Goal: Transaction & Acquisition: Purchase product/service

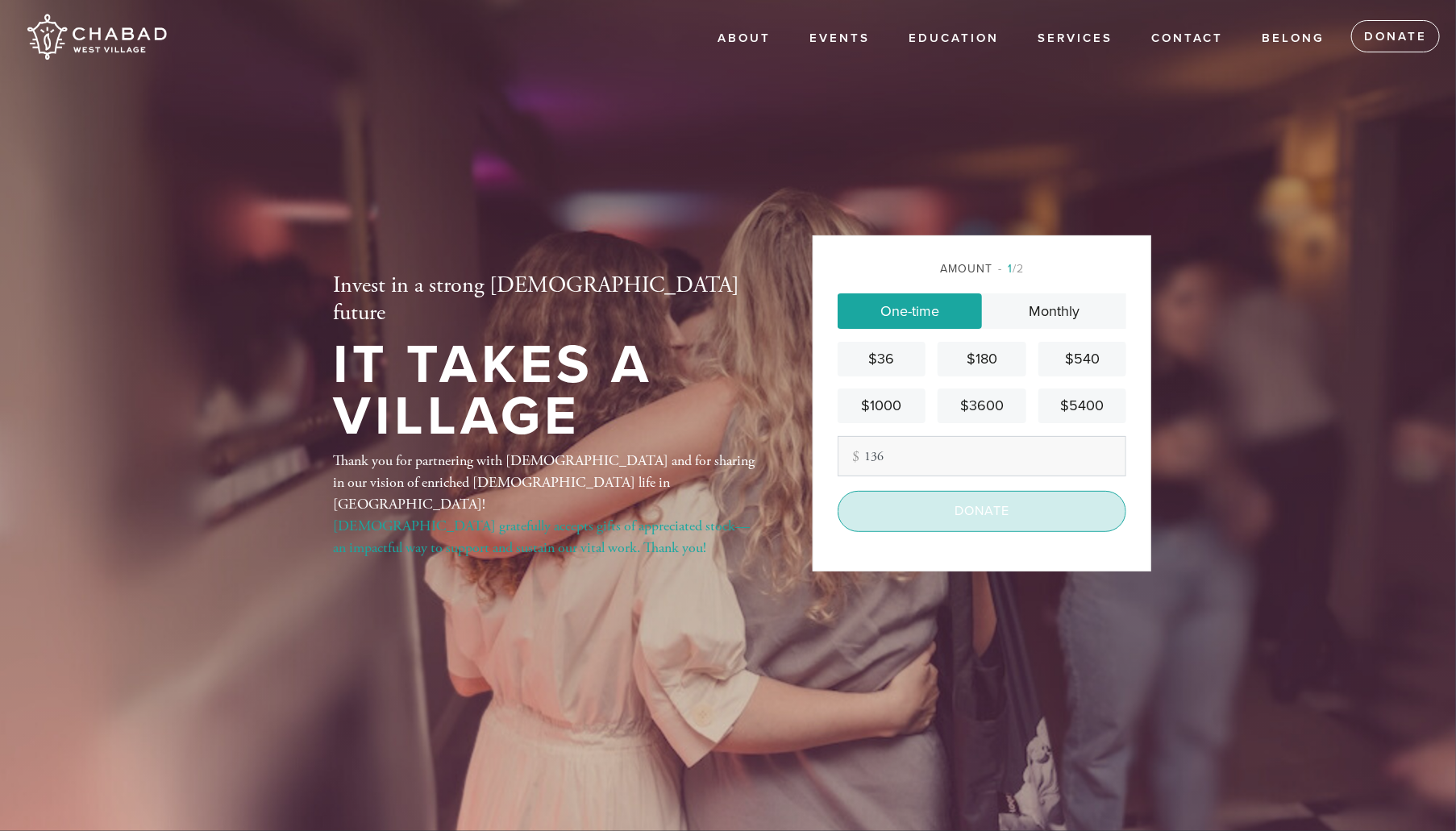
type input "136"
click at [951, 522] on input "Donate" at bounding box center [981, 511] width 289 height 40
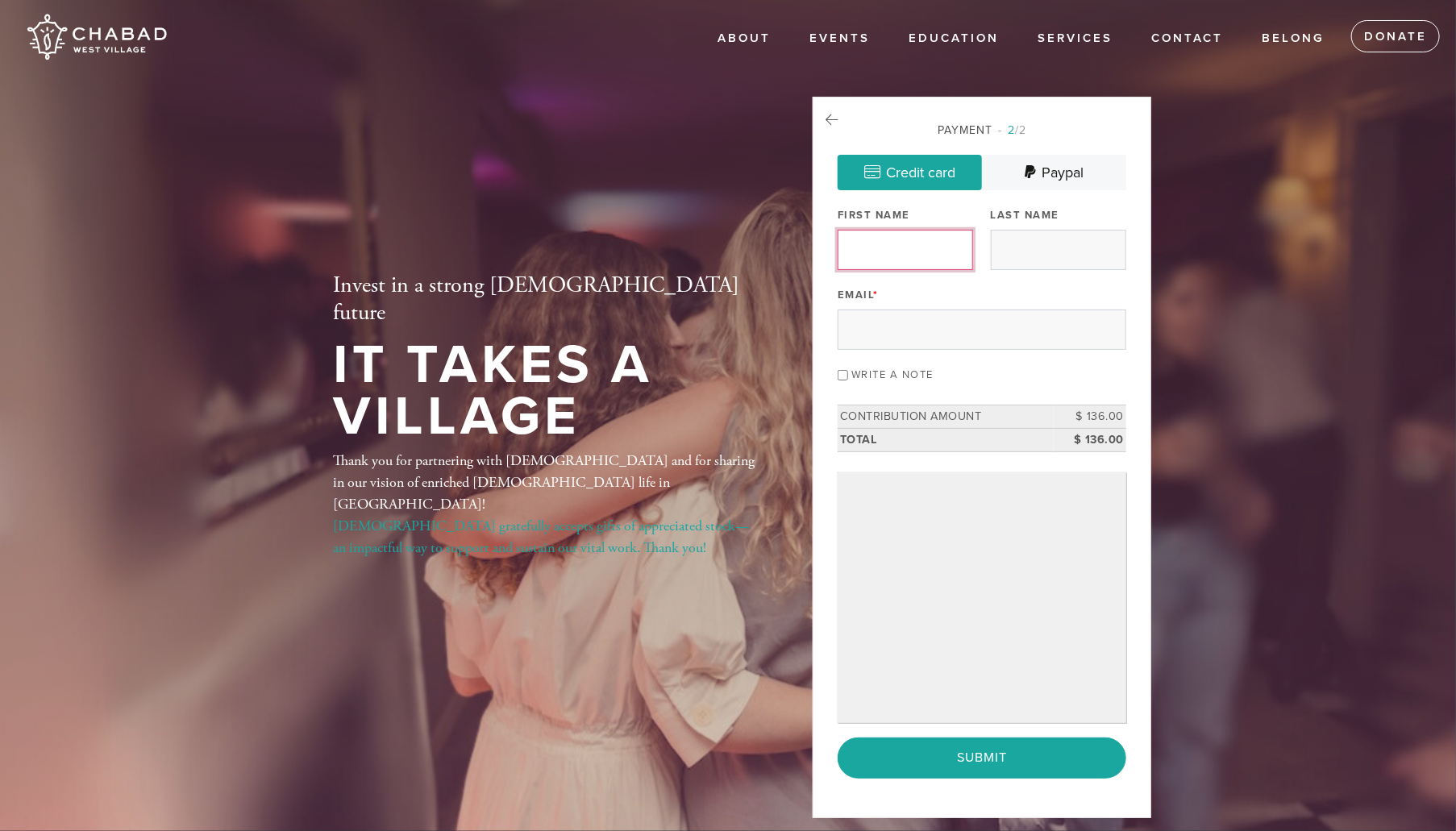
click at [858, 230] on input "First Name" at bounding box center [905, 250] width 136 height 40
type input "[PERSON_NAME]"
type input "Wechsler"
type input "[EMAIL_ADDRESS][DOMAIN_NAME]"
drag, startPoint x: 857, startPoint y: 248, endPoint x: 848, endPoint y: 251, distance: 9.5
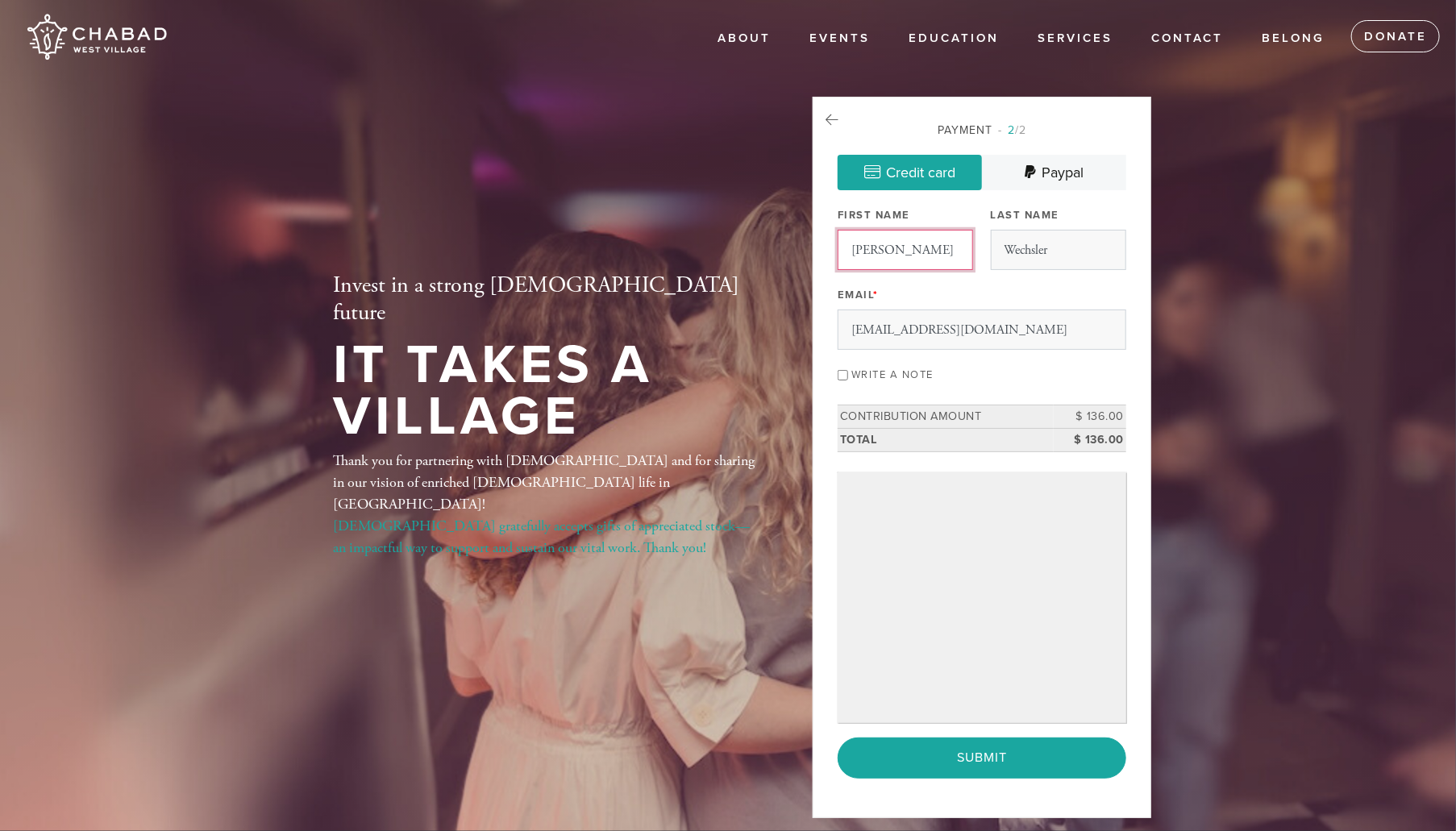
click at [848, 251] on input "[PERSON_NAME]" at bounding box center [905, 250] width 136 height 40
type input "[PERSON_NAME]"
click at [843, 372] on input "Write a note" at bounding box center [842, 376] width 10 height 10
checkbox input "true"
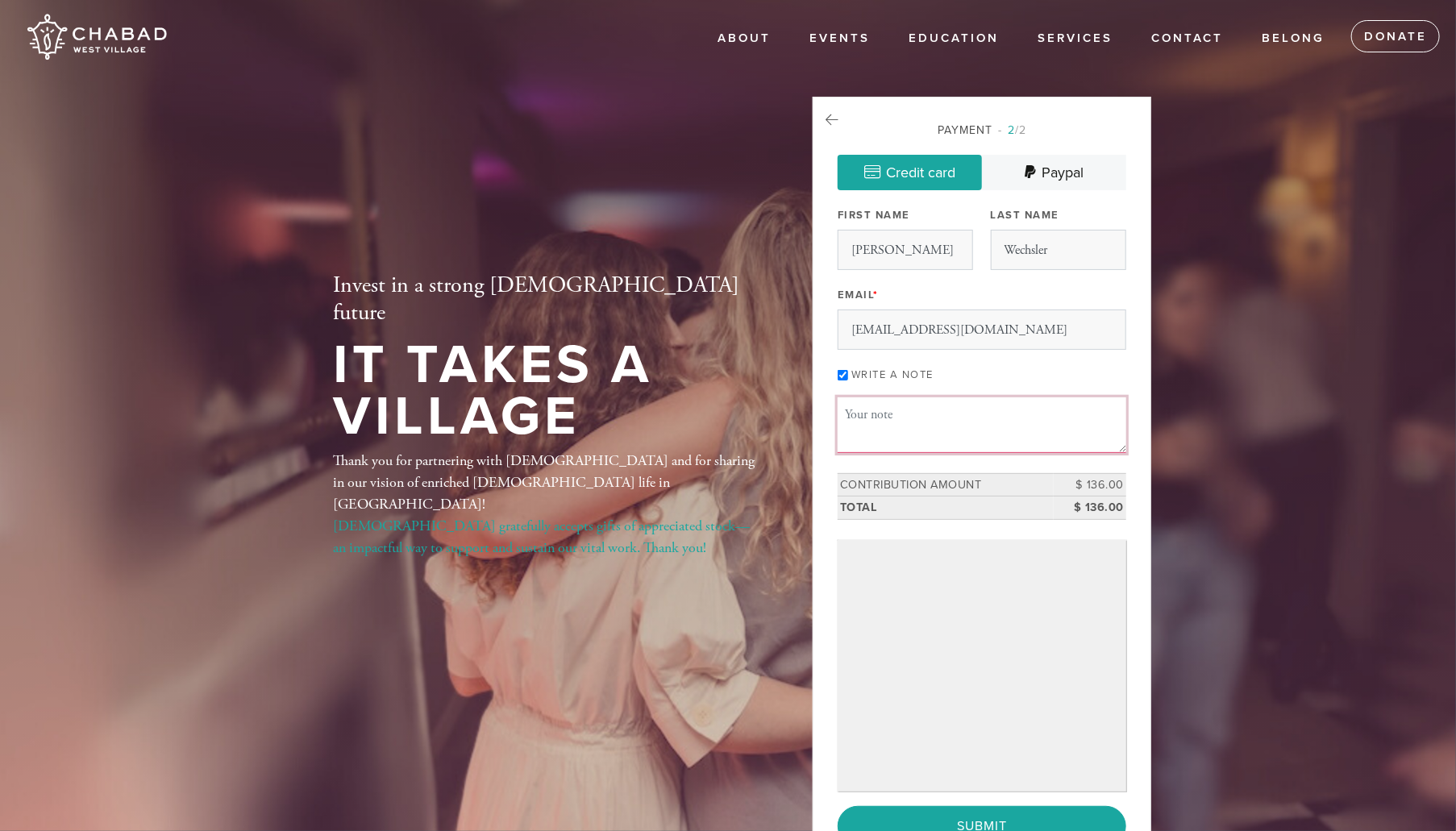
click at [846, 418] on textarea "Message or dedication" at bounding box center [981, 424] width 289 height 55
type textarea "wishing the"
click at [741, 29] on link "About" at bounding box center [744, 39] width 77 height 30
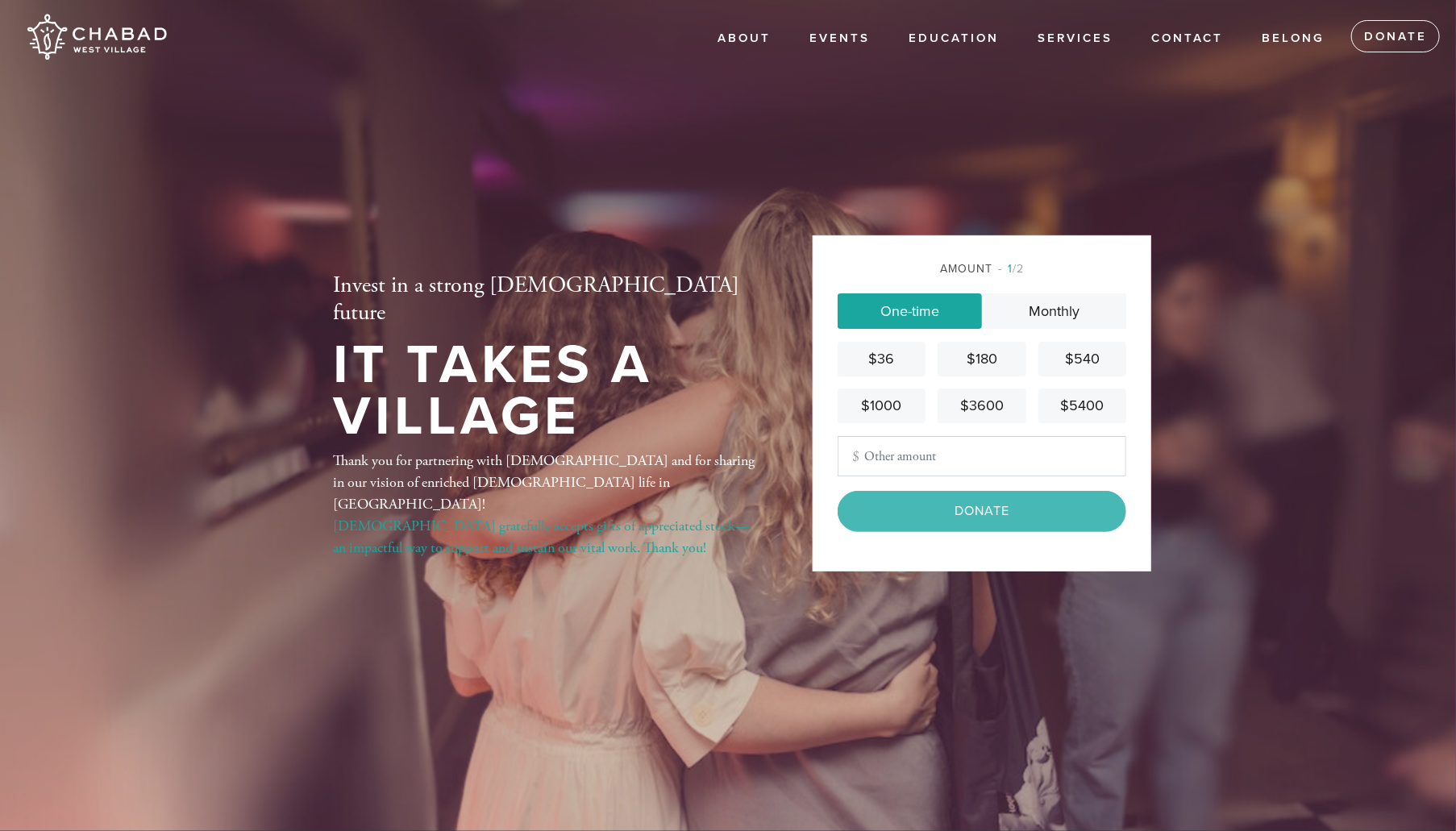
type input "136"
click at [900, 526] on input "Donate" at bounding box center [981, 511] width 289 height 40
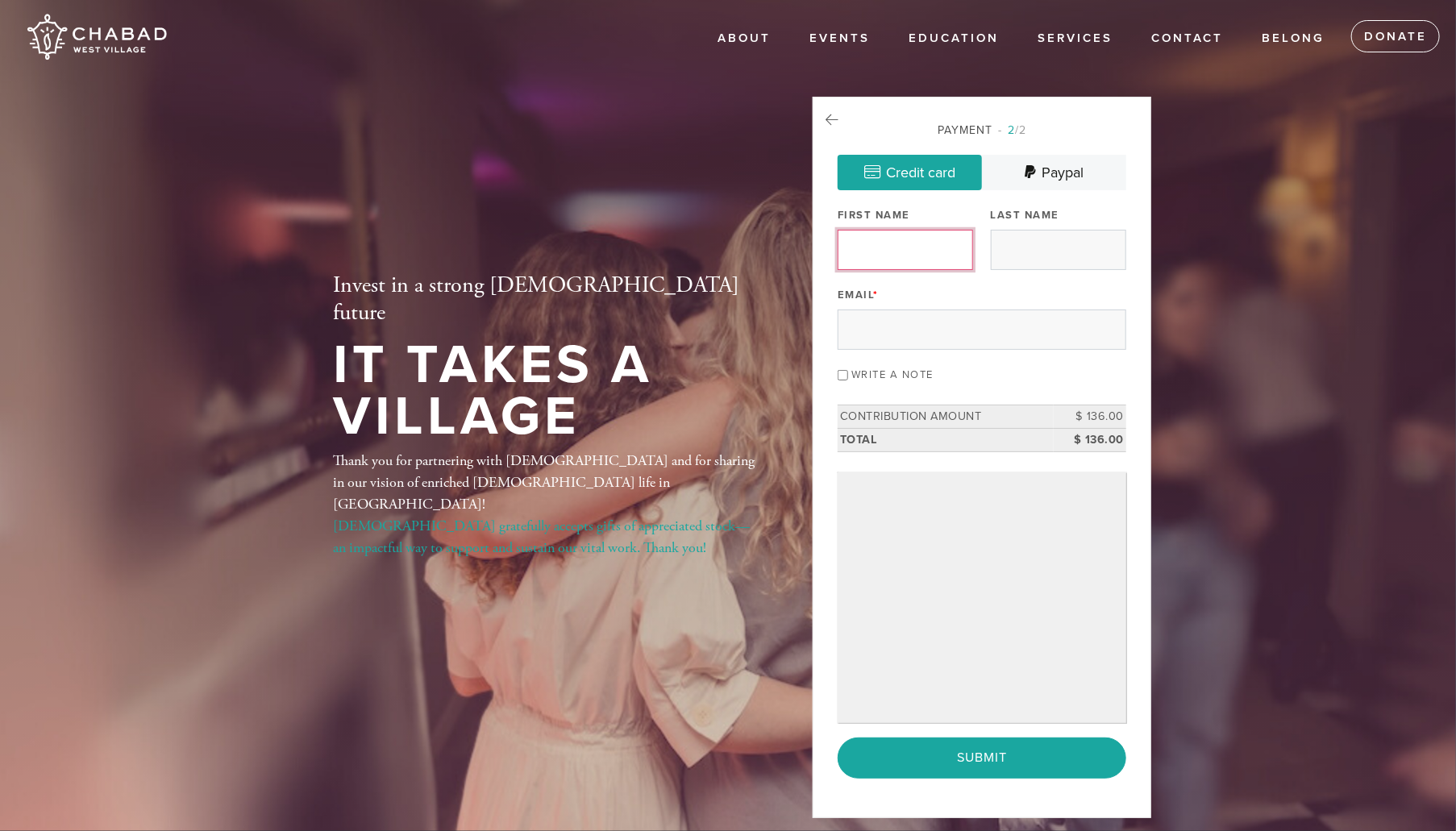
click at [877, 246] on input "First Name" at bounding box center [905, 250] width 136 height 40
type input "[PERSON_NAME]"
type input "Wechsler"
type input "[EMAIL_ADDRESS][DOMAIN_NAME]"
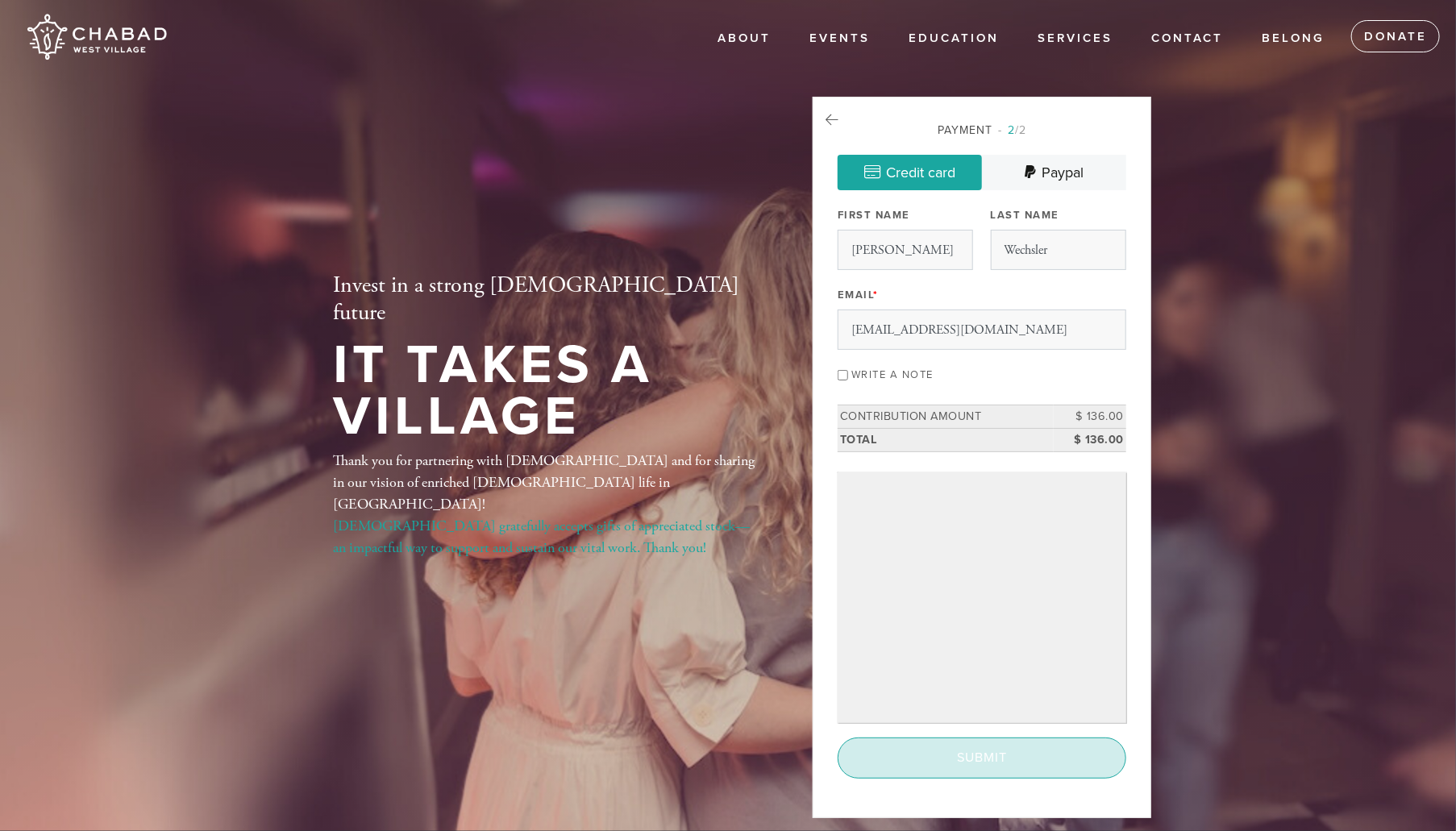
click at [987, 767] on input "Submit" at bounding box center [981, 758] width 289 height 40
